Goal: Entertainment & Leisure: Browse casually

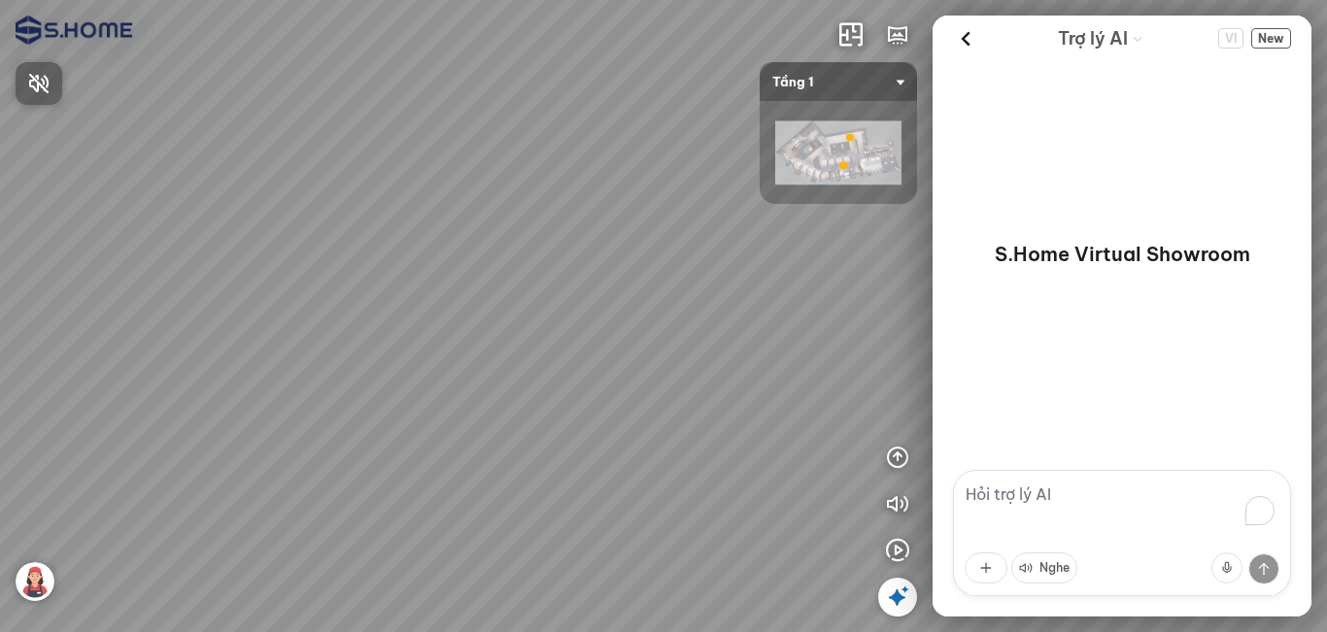
click at [902, 505] on div at bounding box center [663, 316] width 1327 height 632
click at [902, 505] on icon "button" at bounding box center [897, 504] width 23 height 23
drag, startPoint x: 434, startPoint y: 429, endPoint x: 591, endPoint y: 304, distance: 200.4
click at [591, 304] on div at bounding box center [663, 316] width 1327 height 632
drag, startPoint x: 457, startPoint y: 366, endPoint x: 541, endPoint y: 356, distance: 85.2
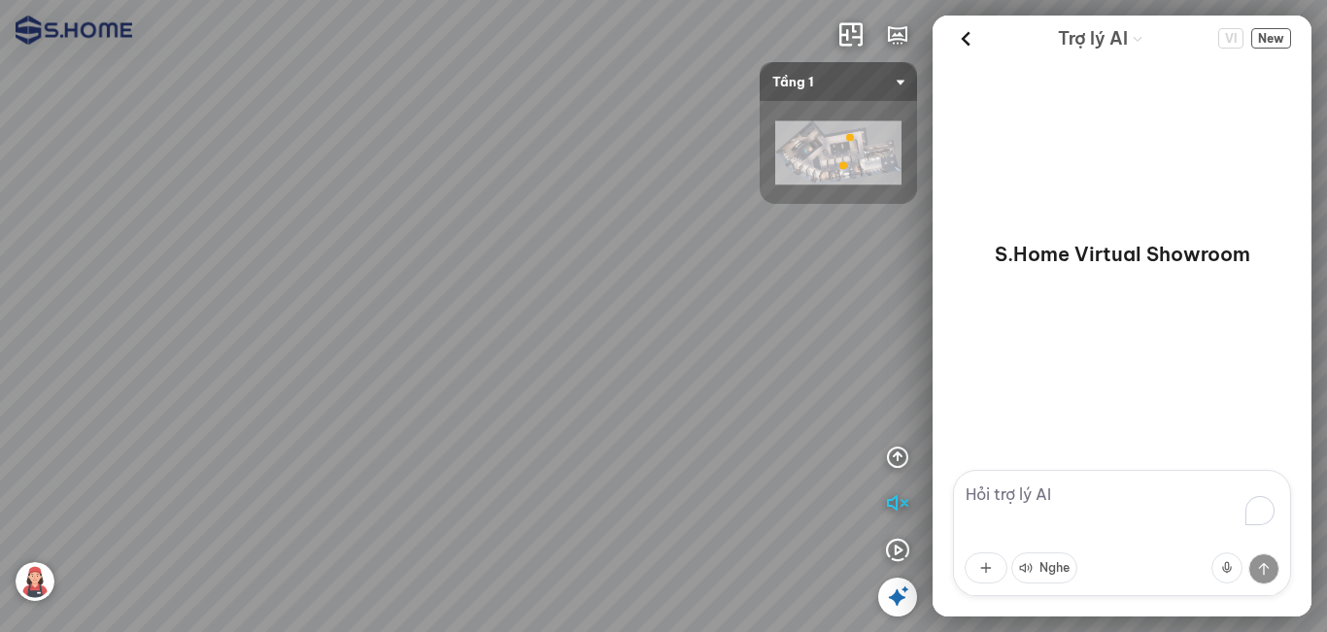
click at [541, 356] on div at bounding box center [663, 316] width 1327 height 632
drag, startPoint x: 591, startPoint y: 362, endPoint x: 525, endPoint y: 375, distance: 67.3
click at [404, 374] on div at bounding box center [663, 316] width 1327 height 632
drag, startPoint x: 525, startPoint y: 375, endPoint x: 494, endPoint y: 383, distance: 32.0
click at [494, 383] on div at bounding box center [663, 316] width 1327 height 632
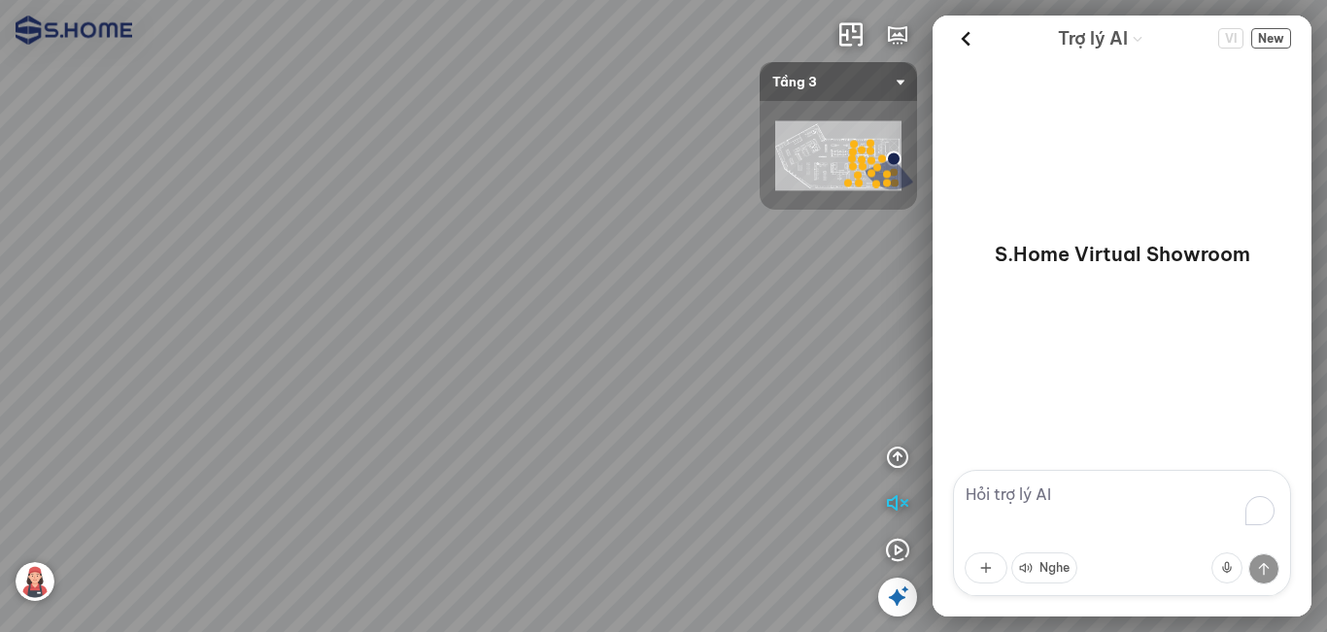
drag, startPoint x: 638, startPoint y: 384, endPoint x: 705, endPoint y: 378, distance: 67.3
click at [701, 384] on div at bounding box center [663, 316] width 1327 height 632
drag, startPoint x: 523, startPoint y: 361, endPoint x: 393, endPoint y: 406, distance: 137.6
click at [393, 405] on div at bounding box center [663, 316] width 1327 height 632
click at [844, 82] on div at bounding box center [663, 316] width 1327 height 632
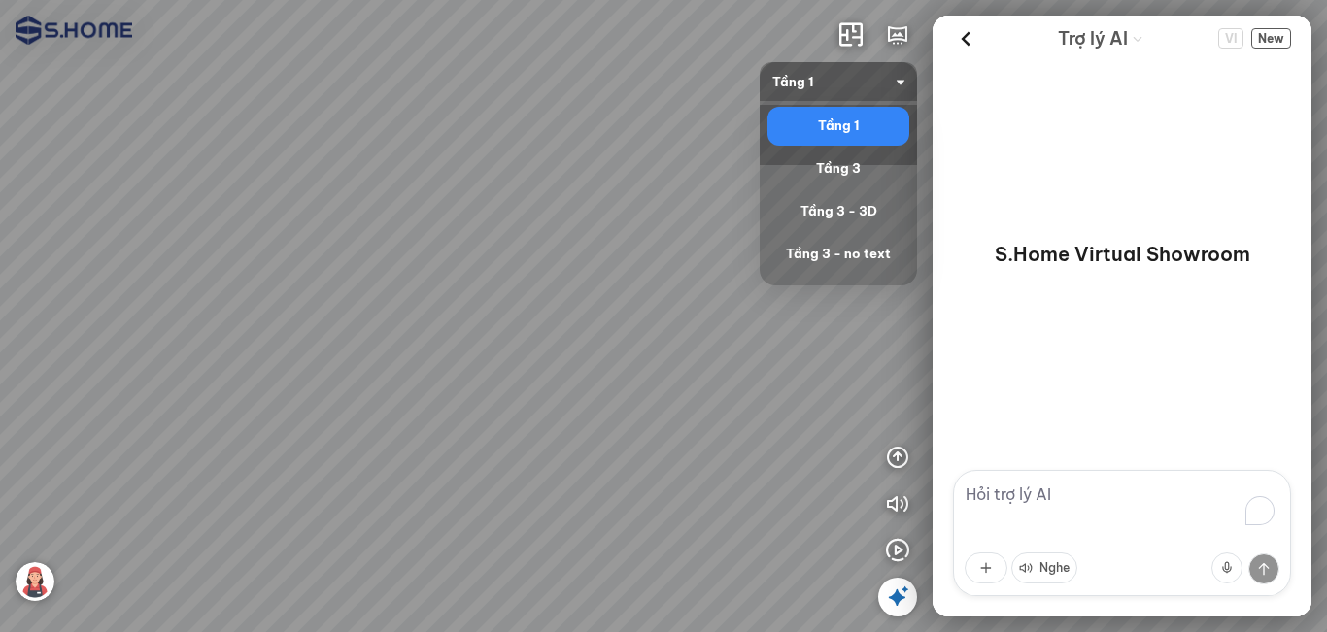
click at [856, 83] on span "Tầng 1" at bounding box center [838, 81] width 132 height 39
click at [823, 170] on div "Tầng 3" at bounding box center [838, 168] width 126 height 23
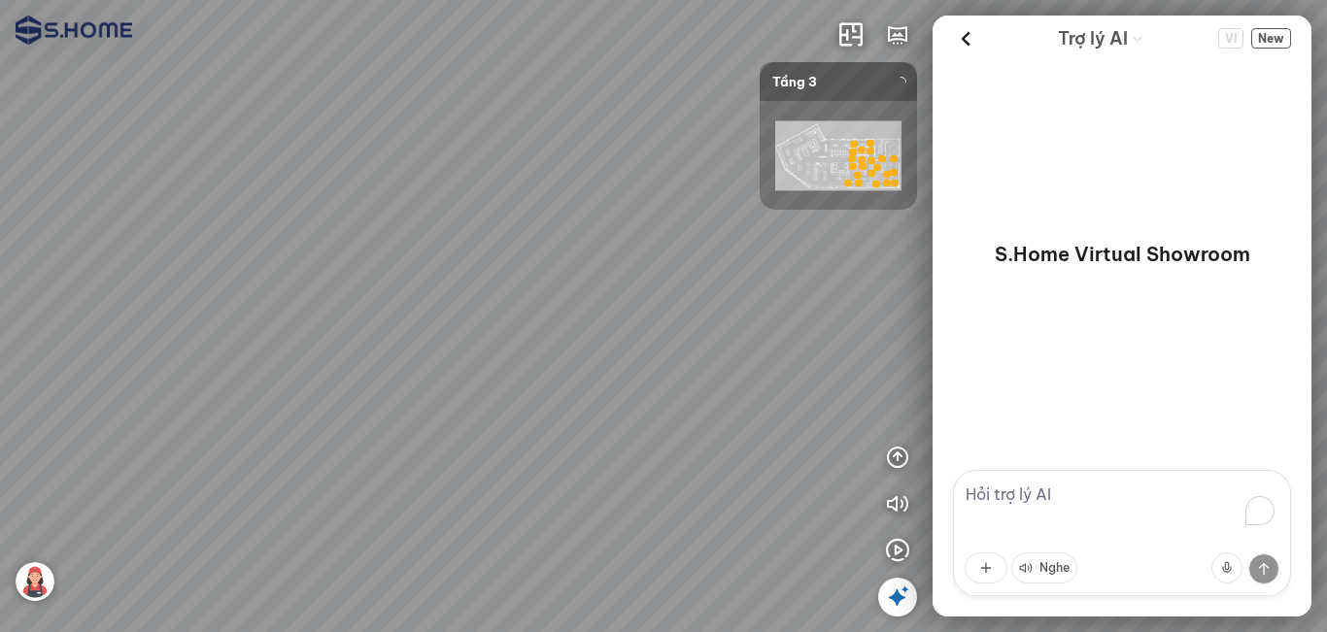
click at [866, 159] on div at bounding box center [838, 155] width 157 height 109
click at [860, 164] on div at bounding box center [838, 155] width 157 height 109
click at [813, 157] on div at bounding box center [838, 155] width 157 height 109
